Goal: Transaction & Acquisition: Subscribe to service/newsletter

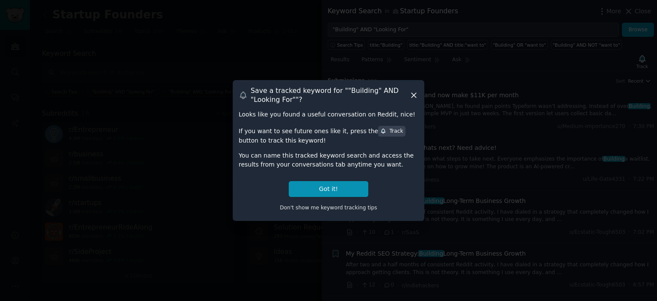
scroll to position [506, 0]
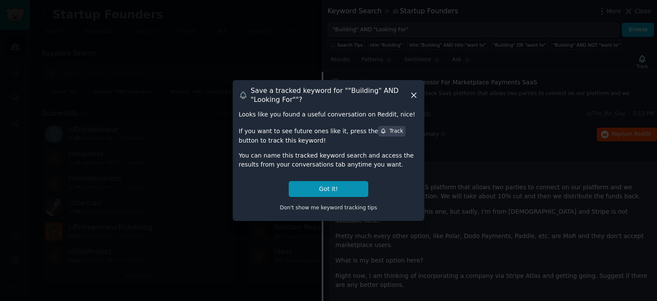
click at [414, 95] on icon at bounding box center [413, 95] width 9 height 9
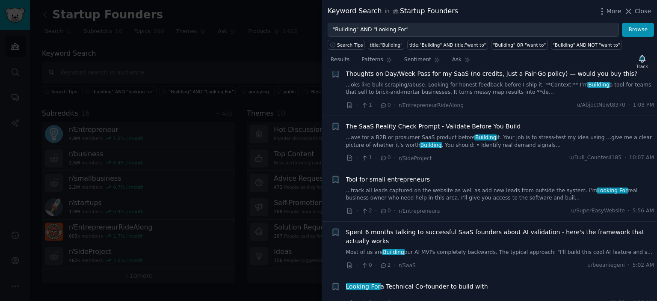
scroll to position [1233, 0]
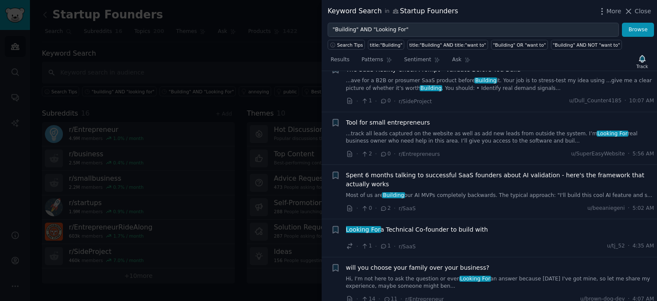
click at [441, 225] on span "Looking For a Technical Co-founder to build with" at bounding box center [417, 229] width 142 height 9
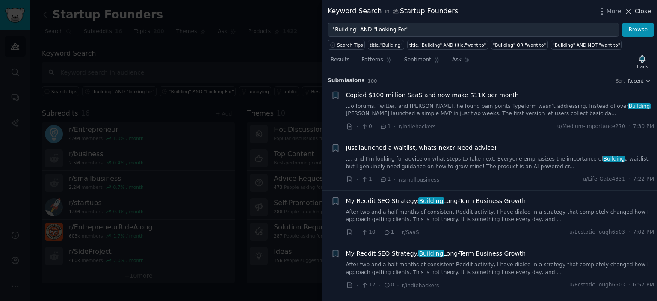
click at [643, 9] on span "Close" at bounding box center [643, 11] width 16 height 9
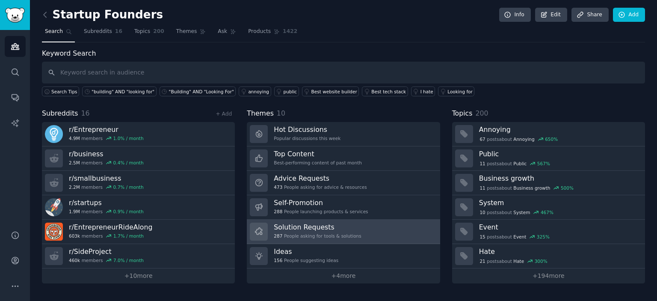
click at [295, 225] on h3 "Solution Requests" at bounding box center [317, 226] width 87 height 9
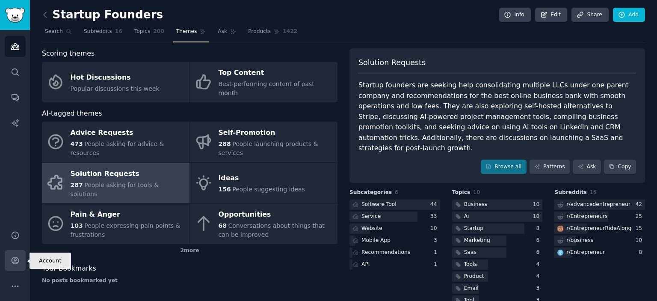
click at [14, 265] on icon "Sidebar" at bounding box center [15, 260] width 9 height 9
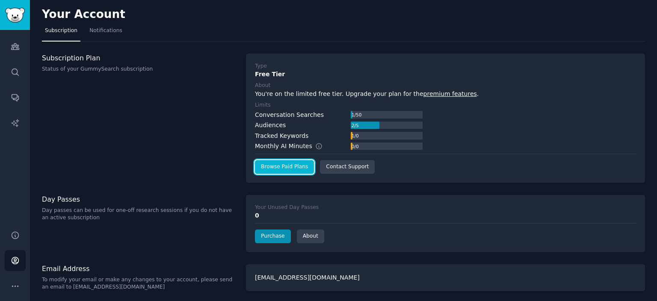
click at [292, 164] on link "Browse Paid Plans" at bounding box center [284, 167] width 59 height 14
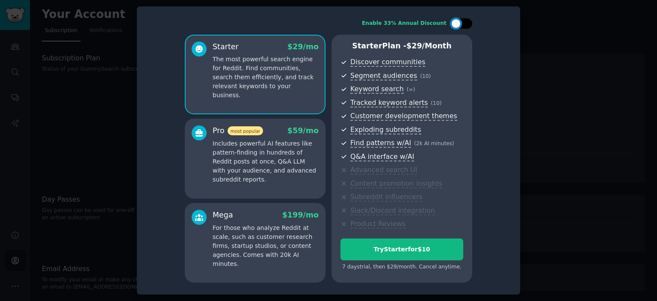
click at [458, 26] on div at bounding box center [455, 23] width 9 height 9
click at [467, 24] on div at bounding box center [466, 23] width 9 height 9
checkbox input "false"
